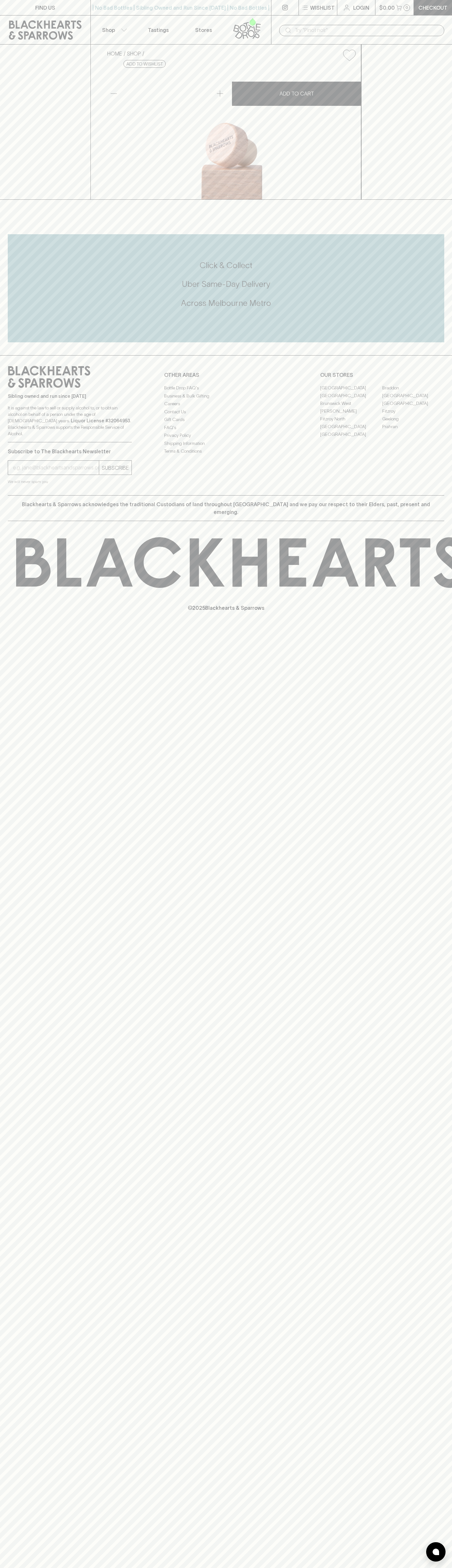
click at [88, 23] on link at bounding box center [45, 30] width 90 height 29
click at [450, 495] on div "Sibling owned and run since 2006 It is against the law to sell or supply alcoho…" at bounding box center [226, 425] width 452 height 140
click at [164, 1567] on html "FIND US | No Bad Bottles | Sibling Owned and Run Since 2006 | No Bad Bottles | …" at bounding box center [226, 784] width 452 height 1568
click at [19, 200] on div "HOME SHOP Blackhearts & Sparrows Bamboo Wine Stopper $11.00 Add to wishlist No …" at bounding box center [226, 122] width 452 height 155
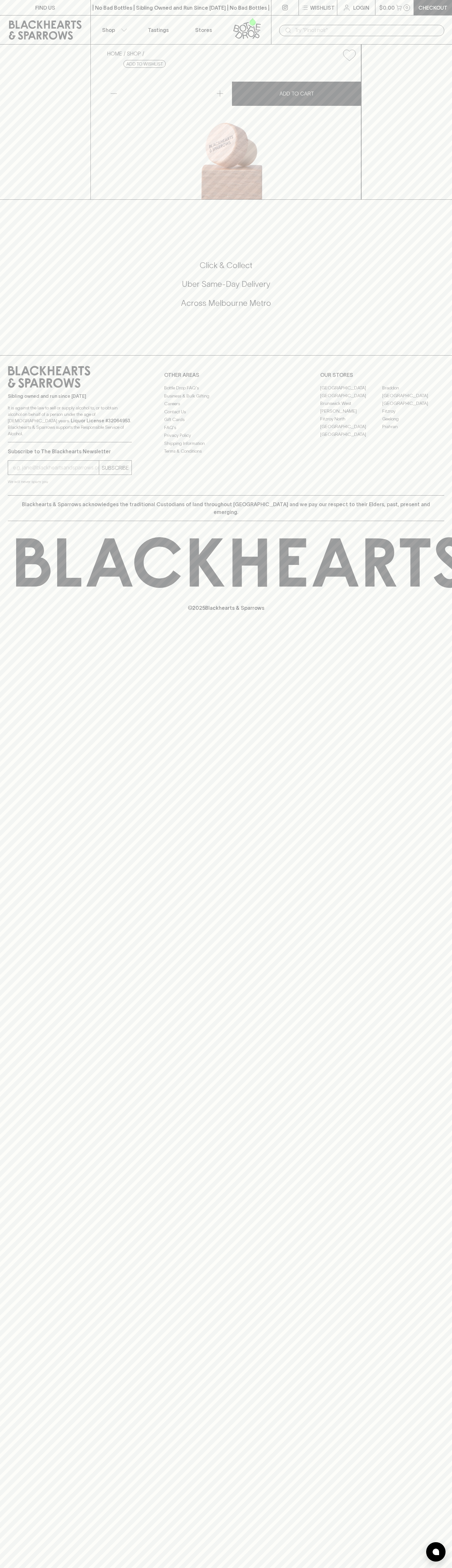
click at [351, 399] on link "[GEOGRAPHIC_DATA]" at bounding box center [351, 395] width 62 height 8
